Goal: Information Seeking & Learning: Learn about a topic

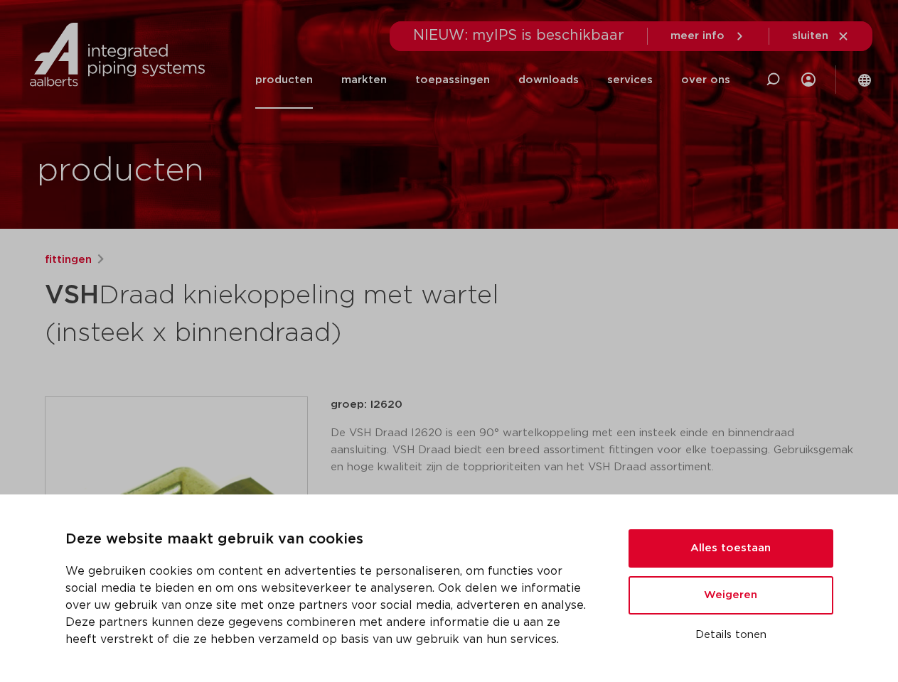
click at [448, 341] on h1 "VSH Draad kniekoppeling met wartel (insteek x binnendraad)" at bounding box center [312, 312] width 534 height 77
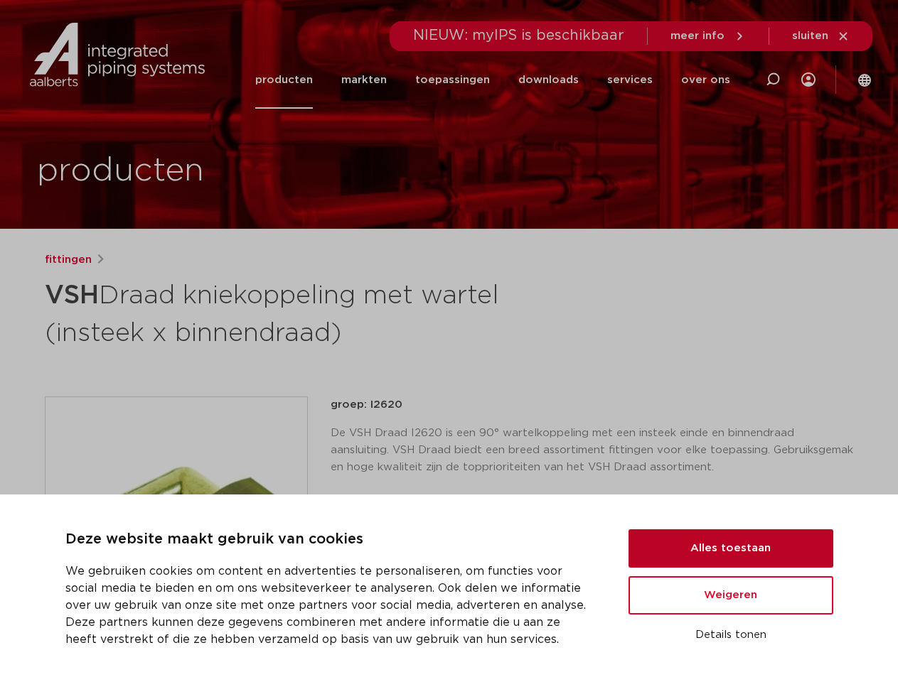
click at [731, 549] on button "Alles toestaan" at bounding box center [730, 548] width 205 height 38
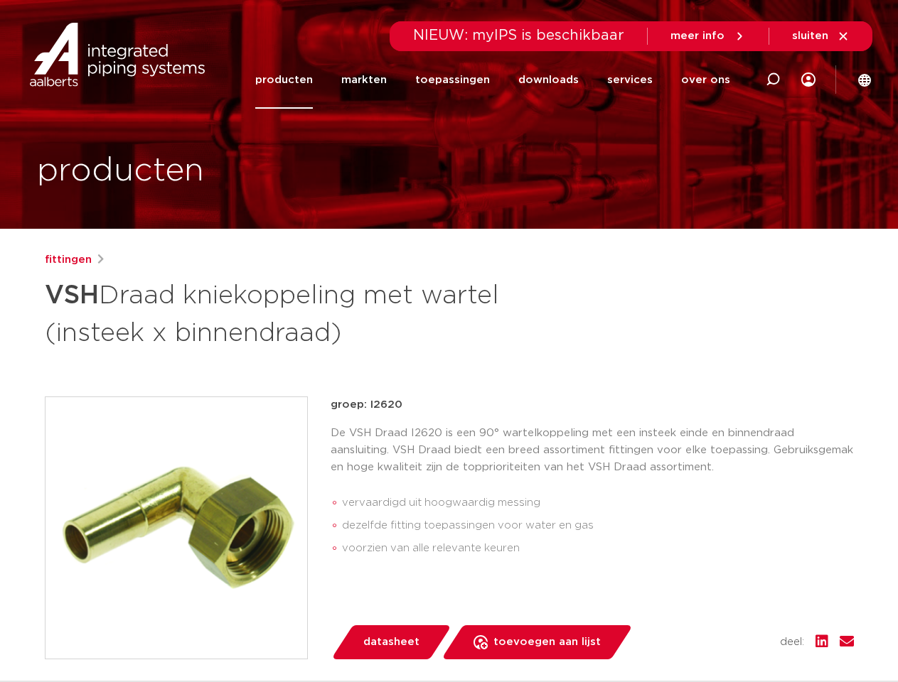
click at [731, 596] on div "groep: I2620 De VSH Draad I2620 is een 90° wartelkoppeling met een insteek eind…" at bounding box center [591, 528] width 523 height 263
click at [731, 635] on div "datasheet toevoegen aan lijst opslaan in my IPS verwijder uit lijst deel:" at bounding box center [598, 642] width 512 height 34
click at [500, 80] on li "toepassingen" at bounding box center [452, 80] width 103 height 58
click at [773, 80] on icon at bounding box center [772, 79] width 17 height 17
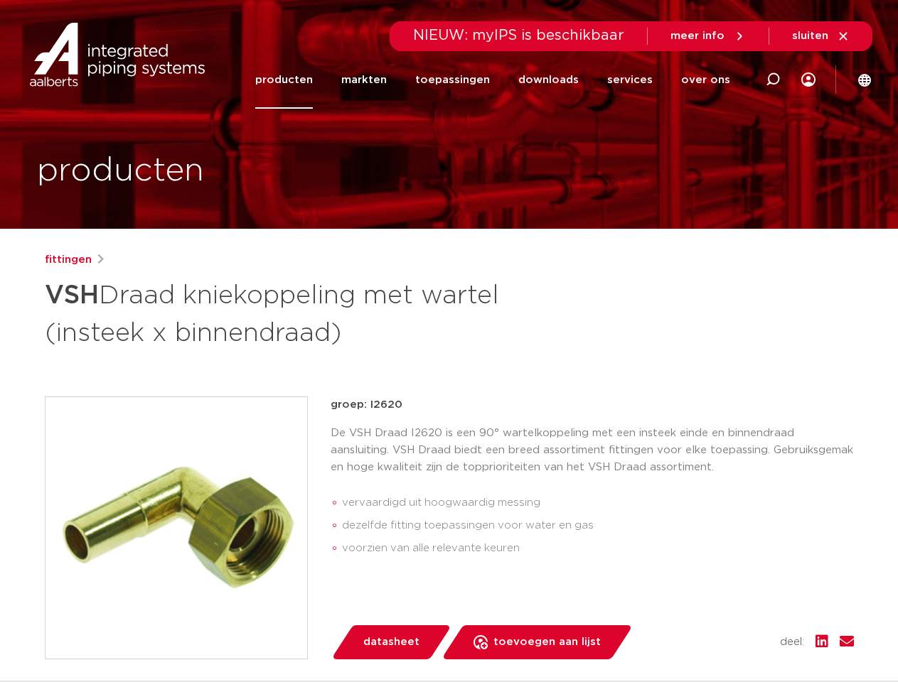
click at [821, 36] on span "sluiten" at bounding box center [810, 36] width 36 height 11
